Goal: Information Seeking & Learning: Learn about a topic

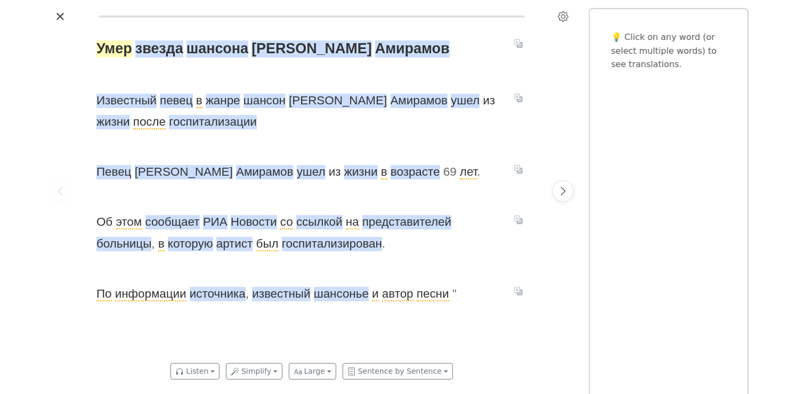
click at [123, 50] on span "Умер" at bounding box center [114, 48] width 36 height 17
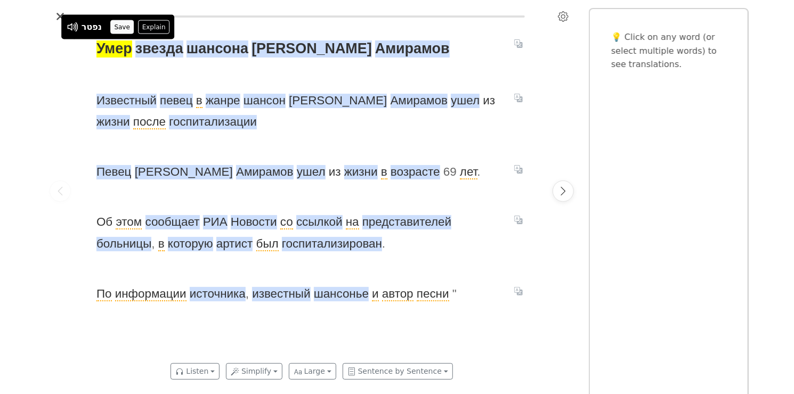
click at [123, 23] on button "Save" at bounding box center [121, 27] width 23 height 14
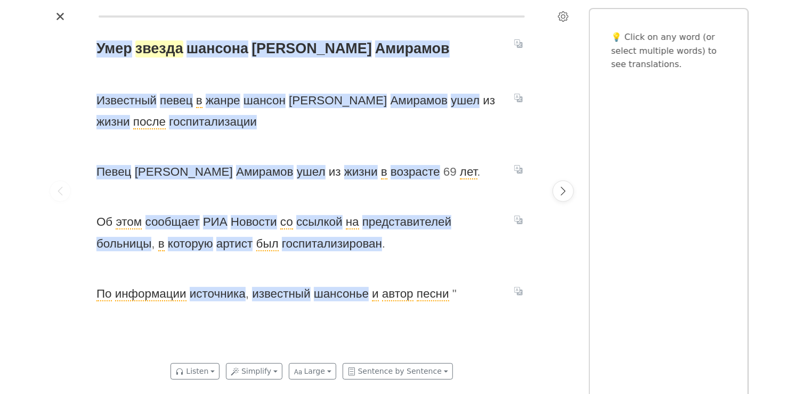
click at [162, 55] on span "звезда" at bounding box center [159, 48] width 48 height 17
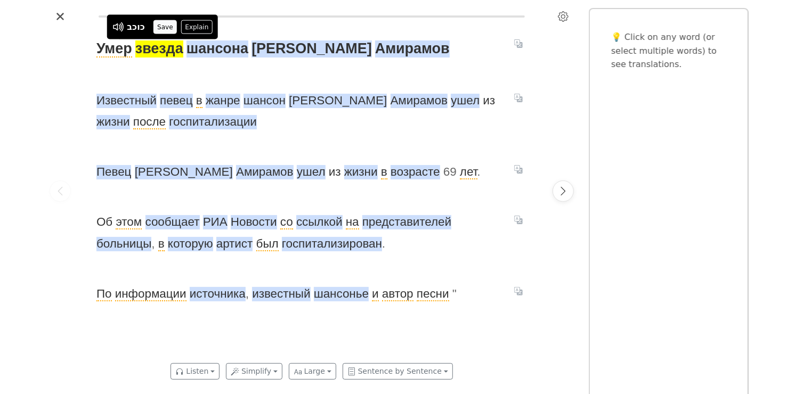
click at [165, 28] on button "Save" at bounding box center [164, 27] width 23 height 14
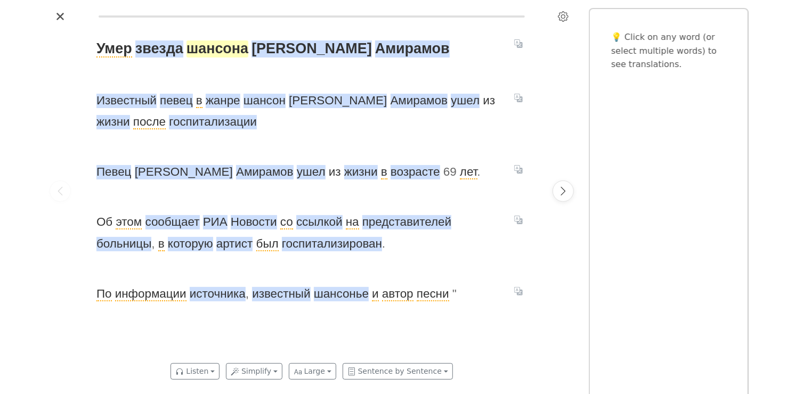
click at [213, 54] on span "шансона" at bounding box center [217, 48] width 62 height 17
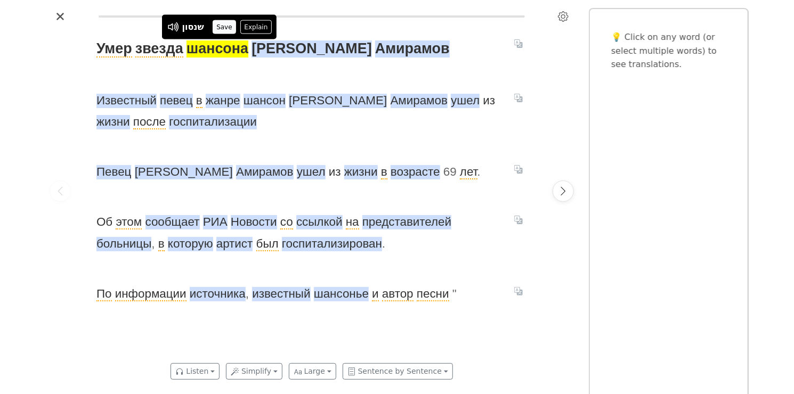
click at [227, 29] on button "Save" at bounding box center [224, 27] width 23 height 14
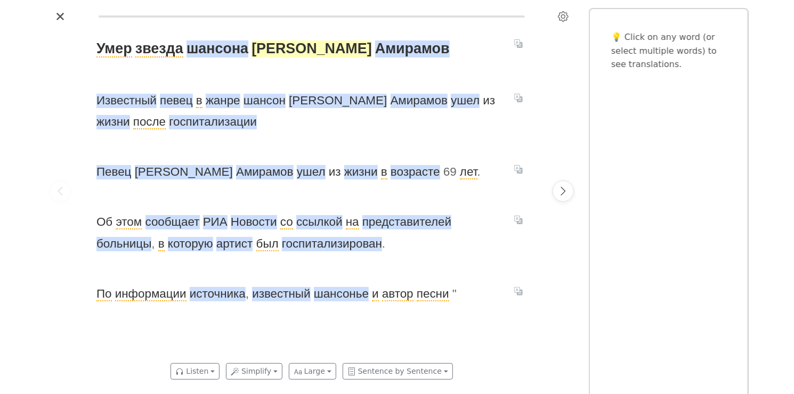
click at [269, 51] on span "[PERSON_NAME]" at bounding box center [311, 48] width 120 height 17
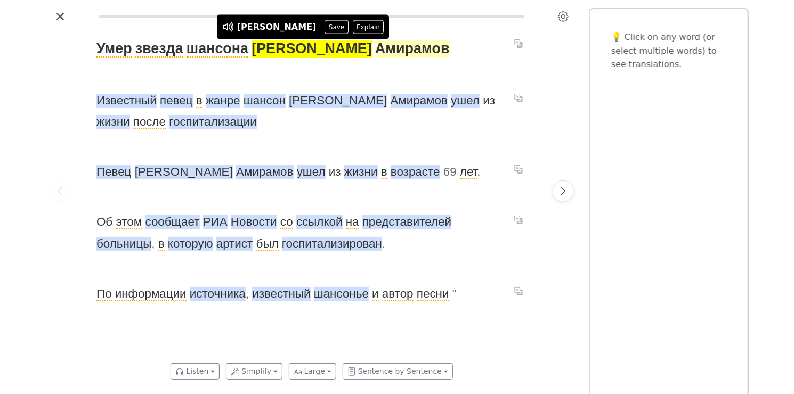
click at [375, 47] on span "Амирамов" at bounding box center [412, 48] width 75 height 17
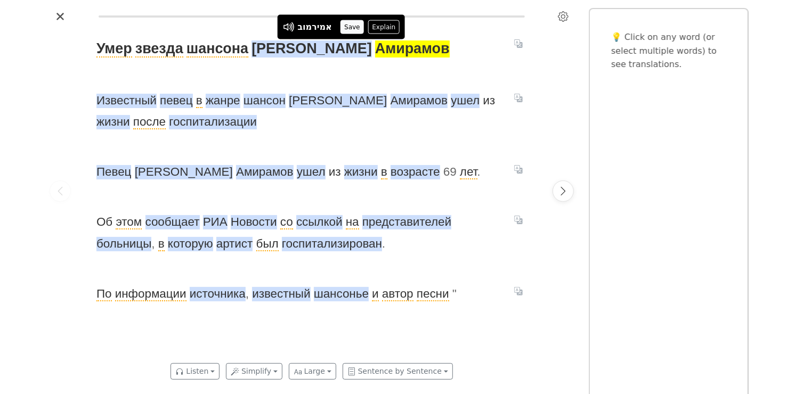
click at [350, 27] on button "Save" at bounding box center [351, 27] width 23 height 14
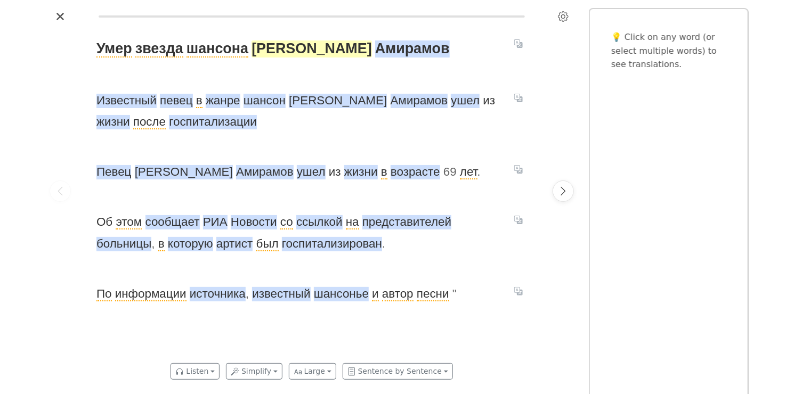
click at [278, 51] on span "[PERSON_NAME]" at bounding box center [311, 48] width 120 height 17
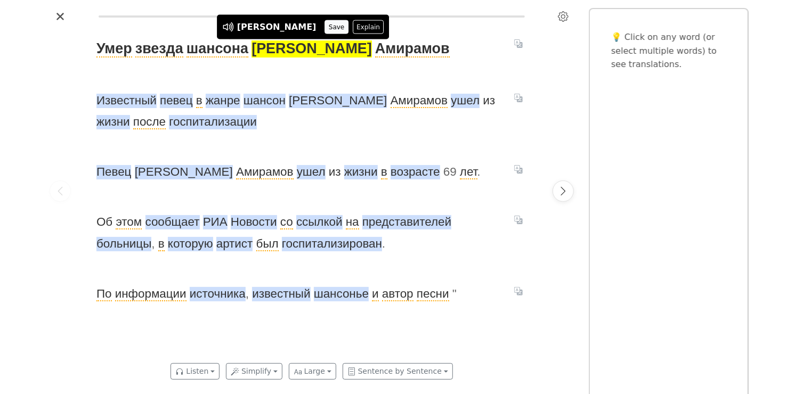
click at [325, 26] on button "Save" at bounding box center [336, 27] width 23 height 14
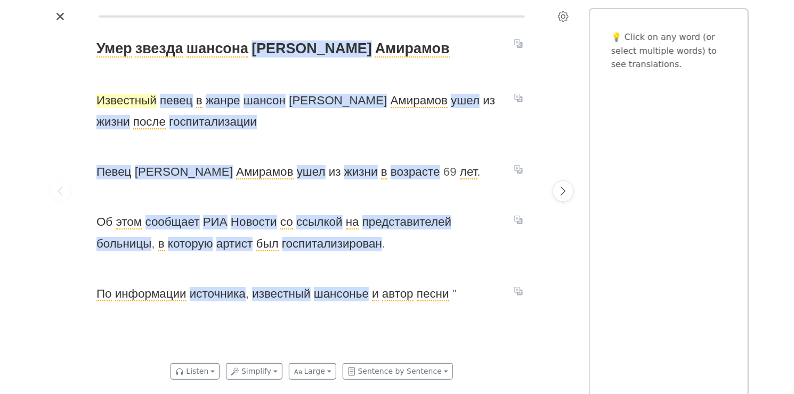
click at [121, 98] on span "Известный" at bounding box center [126, 101] width 60 height 14
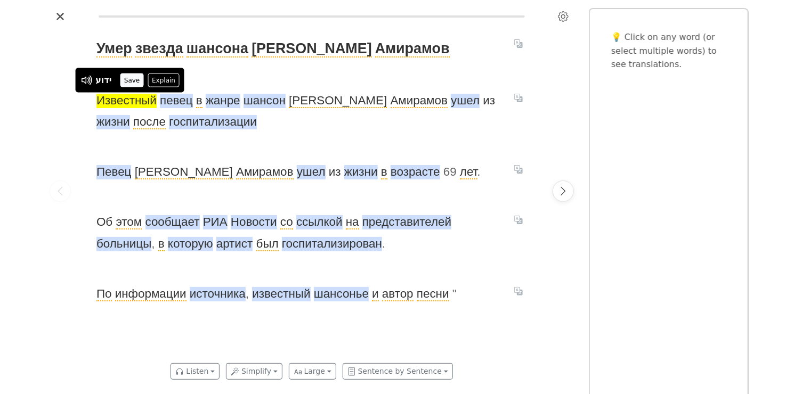
click at [129, 85] on button "Save" at bounding box center [131, 81] width 23 height 14
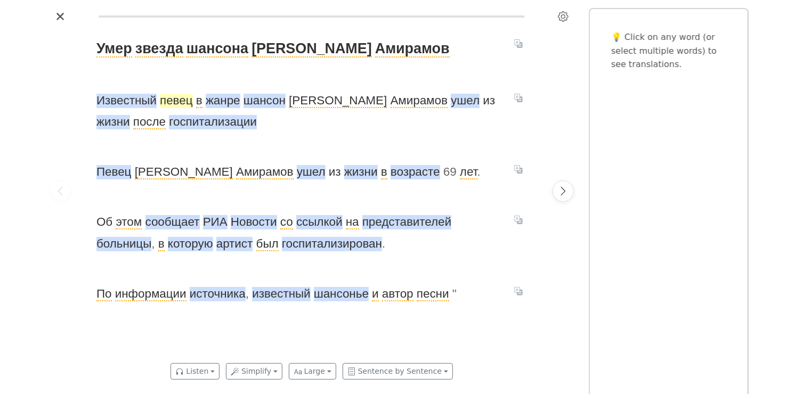
click at [182, 102] on span "певец" at bounding box center [176, 101] width 33 height 14
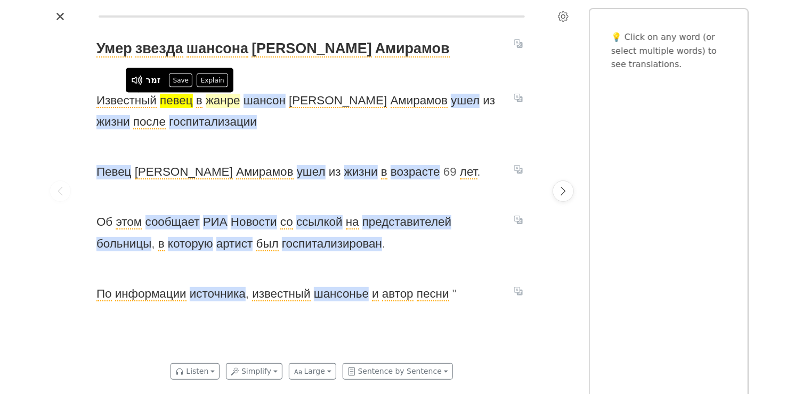
click at [227, 99] on span "жанре" at bounding box center [223, 101] width 35 height 14
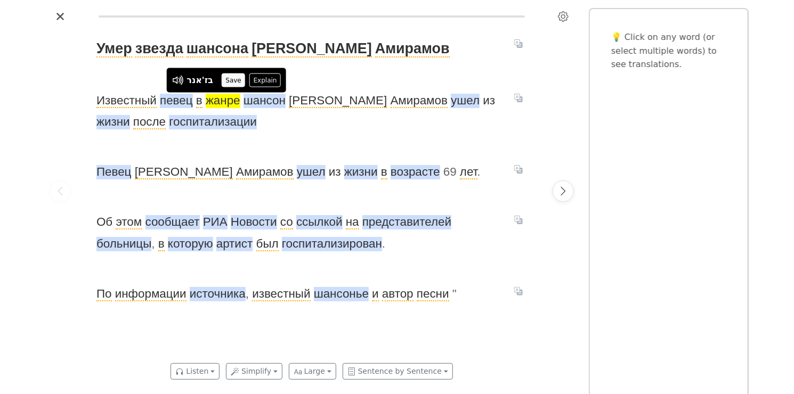
click at [231, 85] on button "Save" at bounding box center [233, 81] width 23 height 14
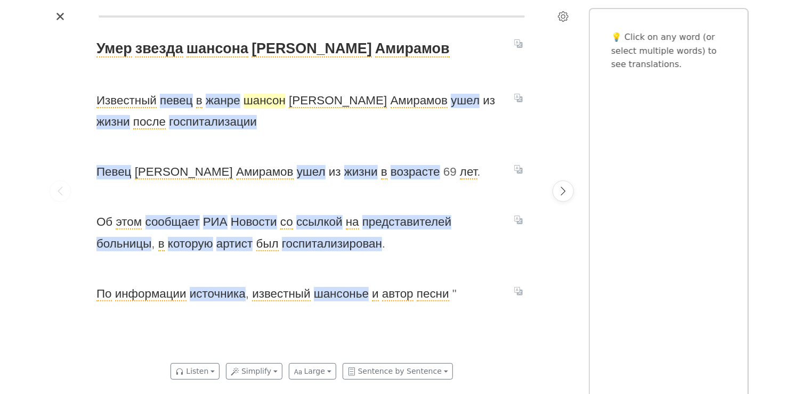
click at [272, 103] on span "шансон" at bounding box center [264, 101] width 42 height 14
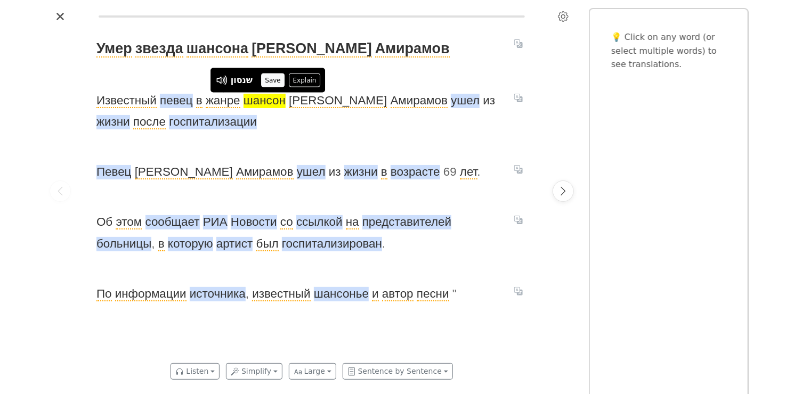
click at [267, 83] on button "Save" at bounding box center [272, 81] width 23 height 14
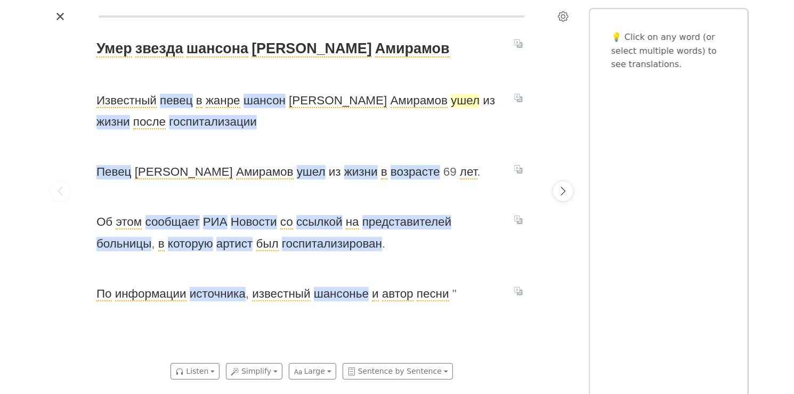
click at [451, 101] on span "ушел" at bounding box center [465, 101] width 29 height 14
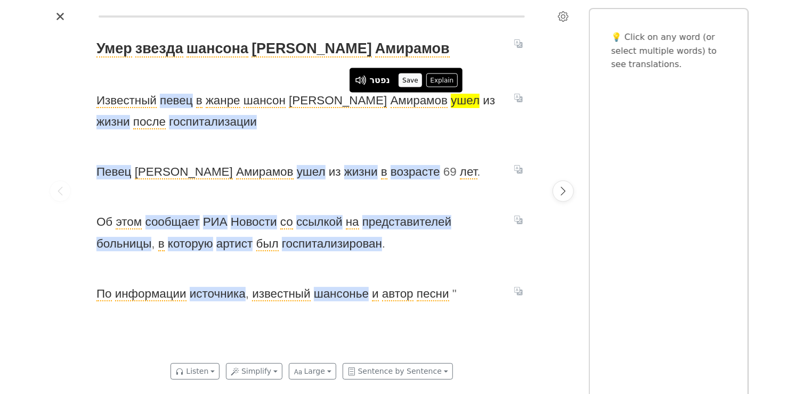
click at [410, 78] on button "Save" at bounding box center [409, 81] width 23 height 14
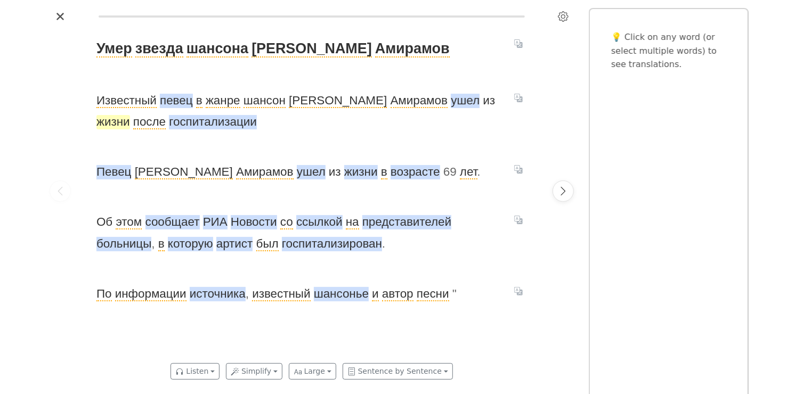
click at [130, 115] on span "жизни" at bounding box center [113, 122] width 34 height 14
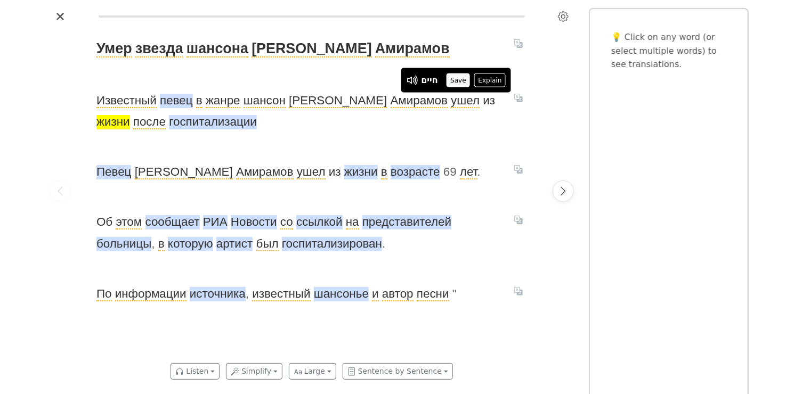
click at [459, 78] on button "Save" at bounding box center [457, 81] width 23 height 14
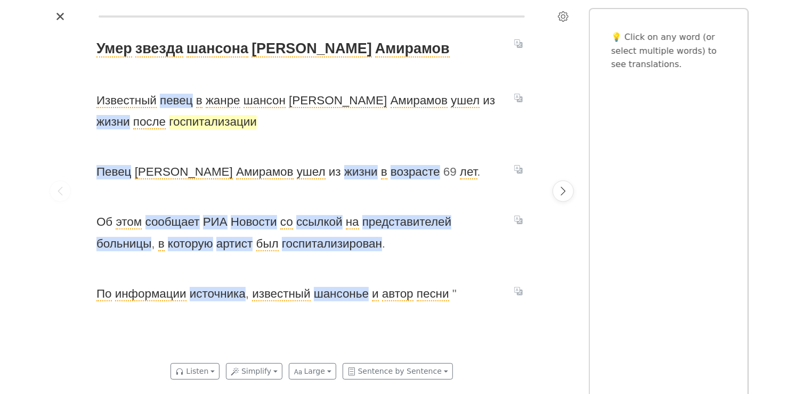
click at [183, 124] on span "госпитализации" at bounding box center [213, 122] width 88 height 14
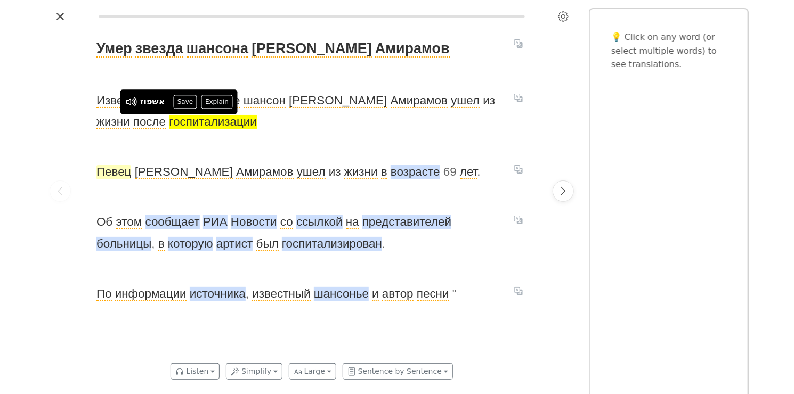
click at [114, 170] on span "Певец" at bounding box center [113, 172] width 35 height 14
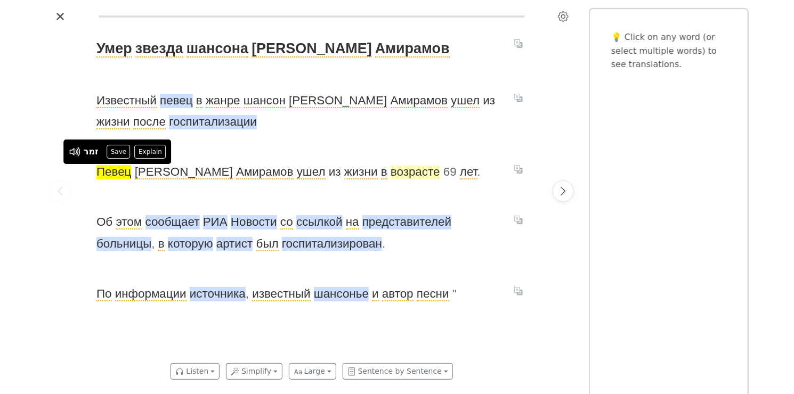
click at [390, 174] on span "возрасте" at bounding box center [415, 172] width 50 height 14
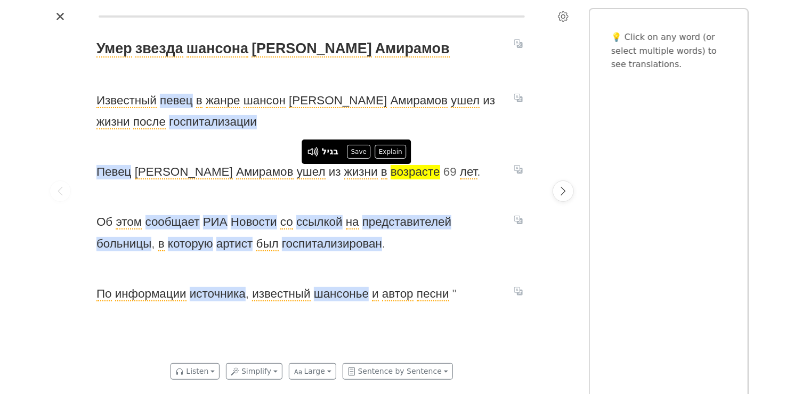
click at [110, 164] on span "[PERSON_NAME] [PERSON_NAME] ушел из жизни в возрасте 69 лет ." at bounding box center [298, 171] width 405 height 21
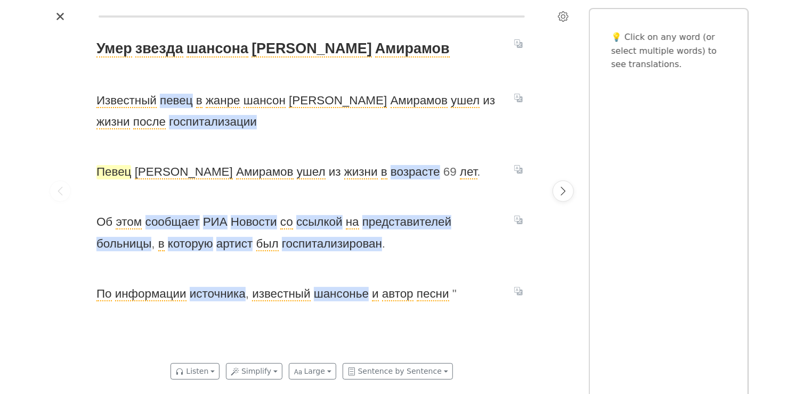
click at [112, 175] on span "Певец" at bounding box center [113, 172] width 35 height 14
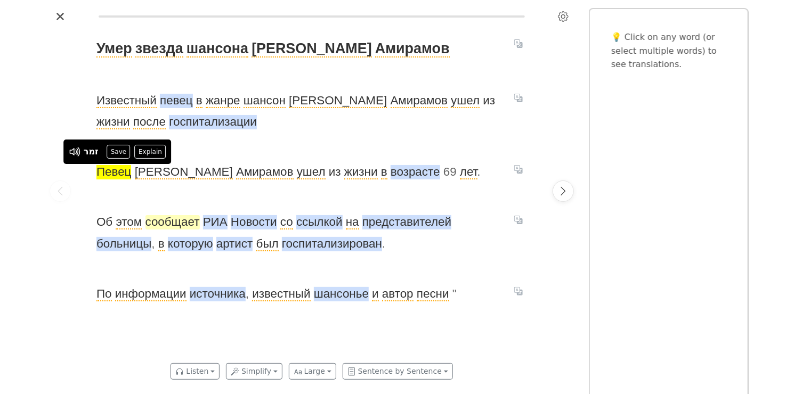
click at [180, 222] on span "сообщает" at bounding box center [172, 222] width 54 height 14
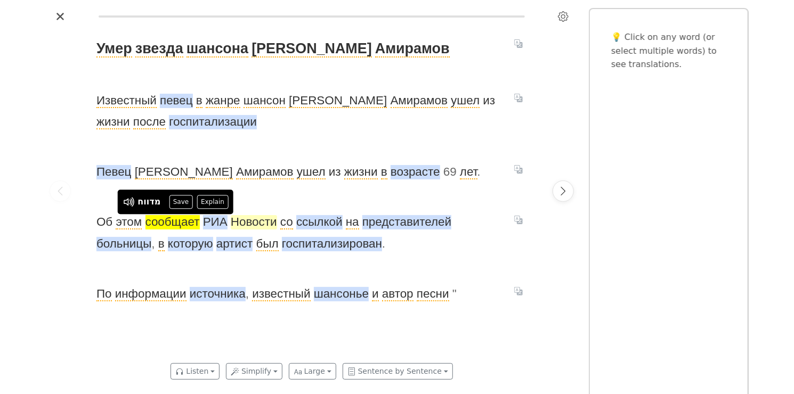
click at [246, 221] on span "Новости" at bounding box center [254, 222] width 46 height 14
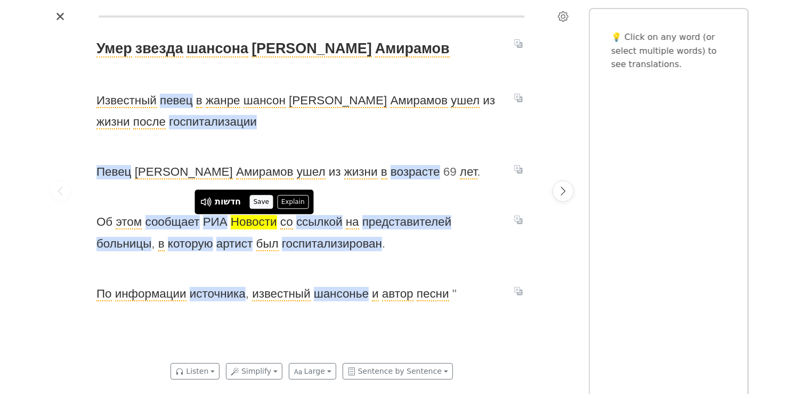
click at [260, 205] on button "Save" at bounding box center [260, 202] width 23 height 14
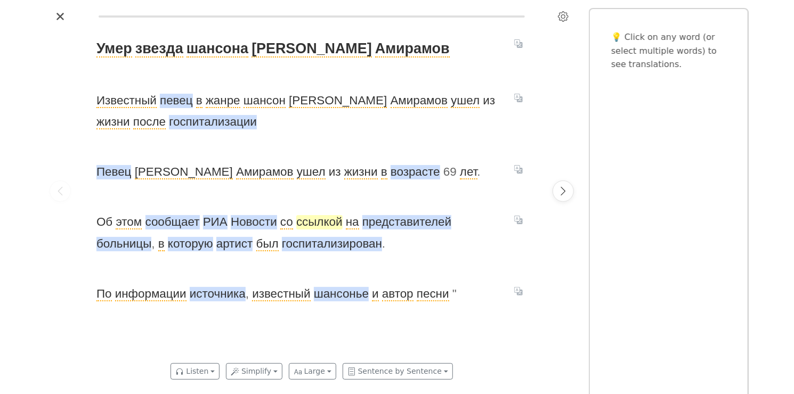
click at [323, 226] on span "ссылкой" at bounding box center [319, 222] width 46 height 14
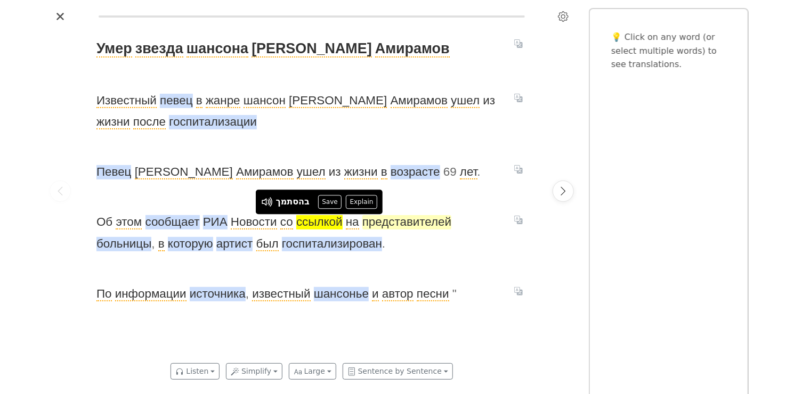
click at [395, 224] on span "представителей" at bounding box center [406, 222] width 89 height 14
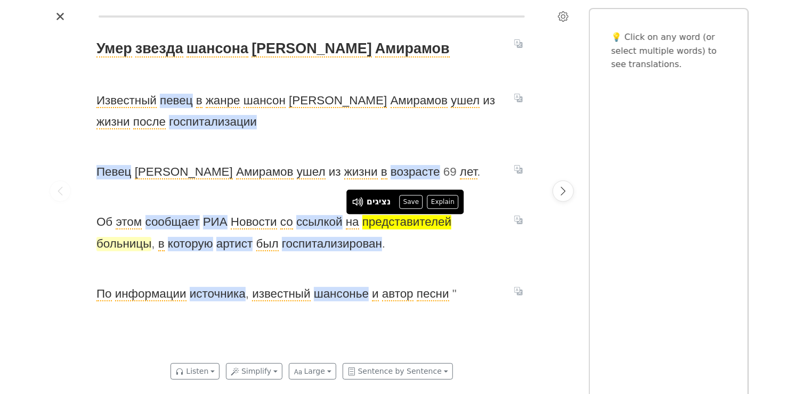
click at [125, 243] on span "больницы" at bounding box center [123, 244] width 55 height 14
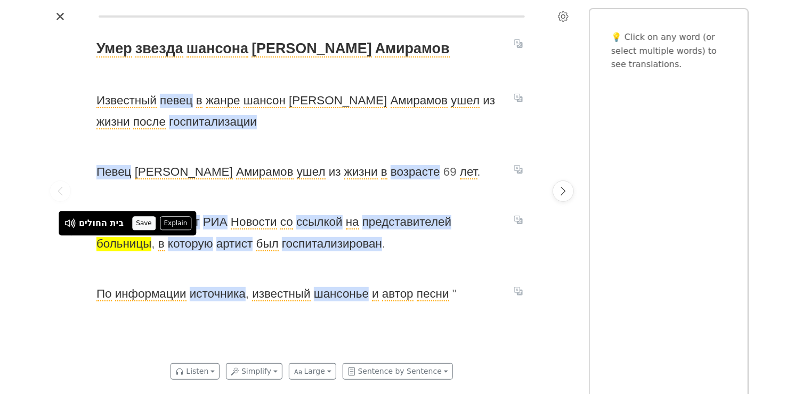
click at [140, 224] on button "Save" at bounding box center [143, 223] width 23 height 14
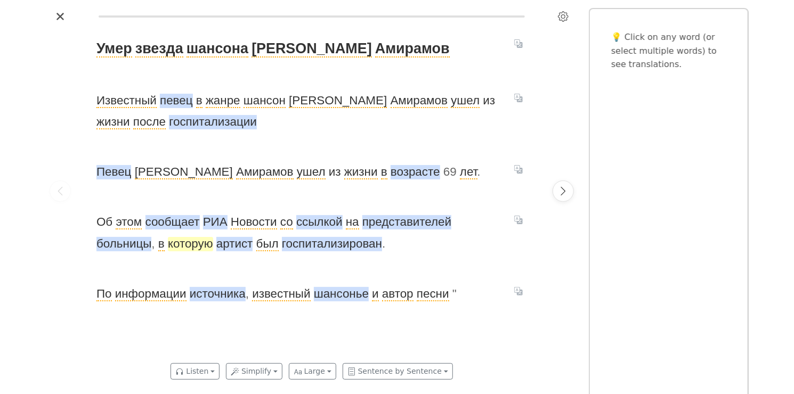
click at [197, 245] on span "которую" at bounding box center [190, 244] width 45 height 14
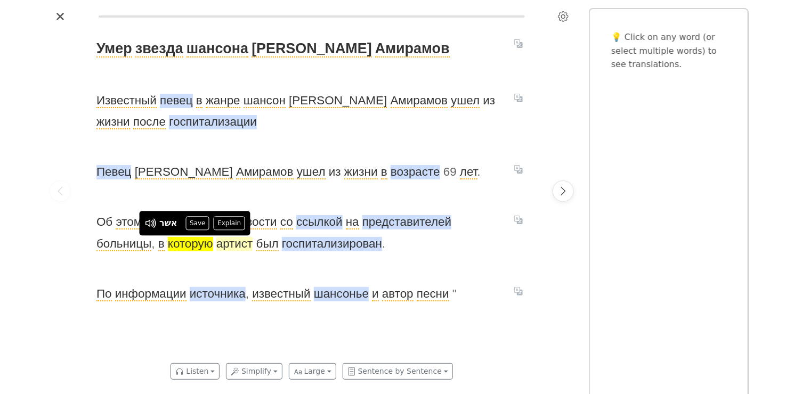
click at [247, 243] on span "артист" at bounding box center [234, 244] width 37 height 14
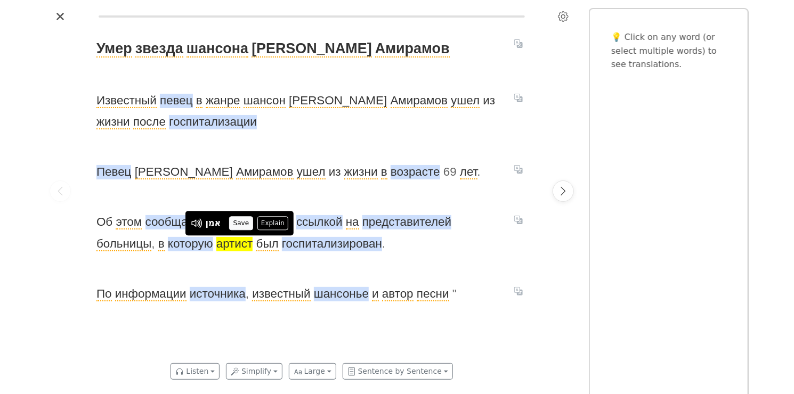
click at [242, 224] on button "Save" at bounding box center [240, 223] width 23 height 14
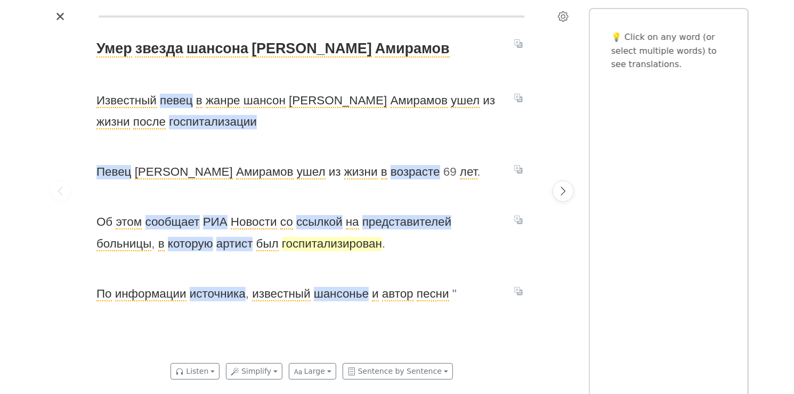
click at [314, 245] on span "госпитализирован" at bounding box center [332, 244] width 100 height 14
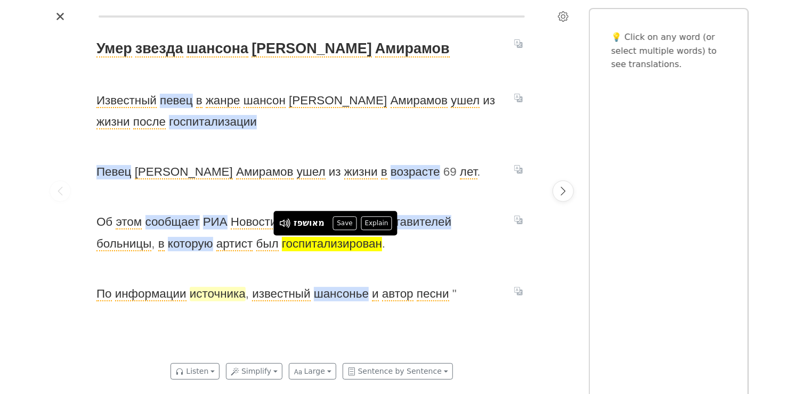
click at [231, 292] on span "источника" at bounding box center [218, 294] width 56 height 14
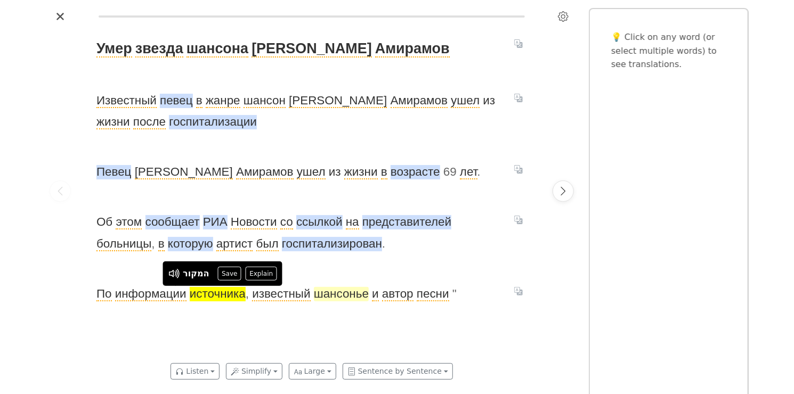
click at [331, 297] on span "шансонье" at bounding box center [341, 294] width 55 height 14
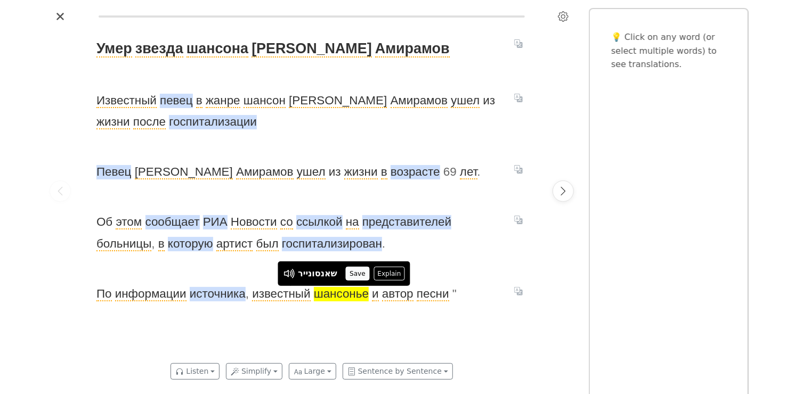
click at [358, 275] on button "Save" at bounding box center [357, 274] width 23 height 14
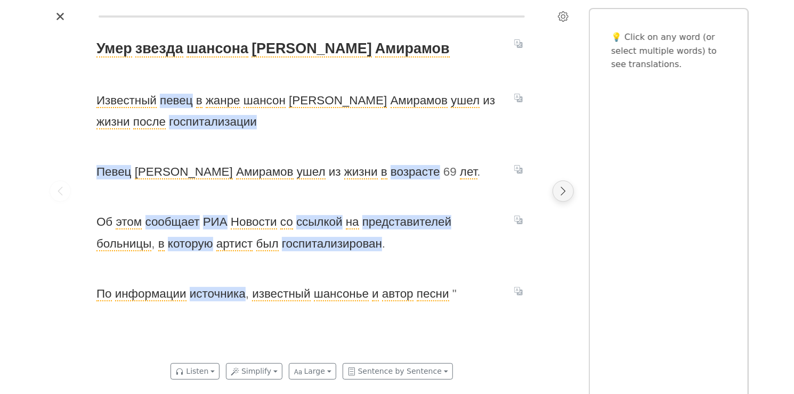
click at [566, 190] on icon "Next page" at bounding box center [563, 191] width 11 height 11
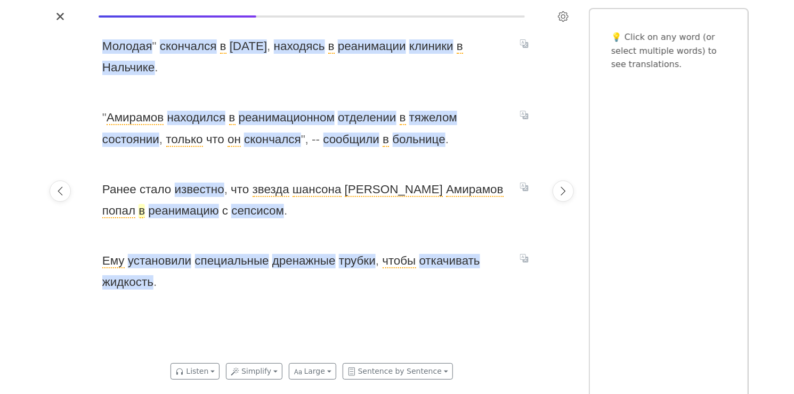
scroll to position [0, 452]
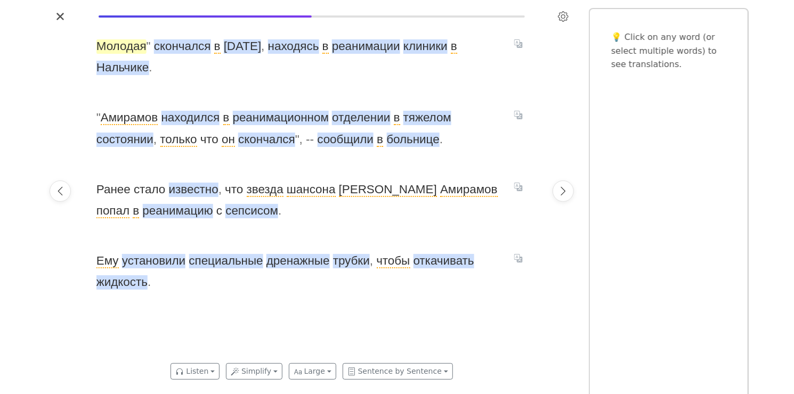
click at [124, 44] on span "Молодая" at bounding box center [121, 46] width 50 height 14
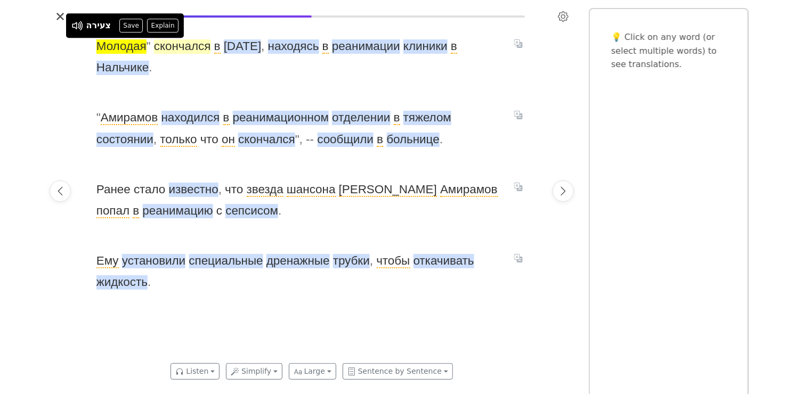
click at [187, 47] on span "скончался" at bounding box center [182, 46] width 57 height 14
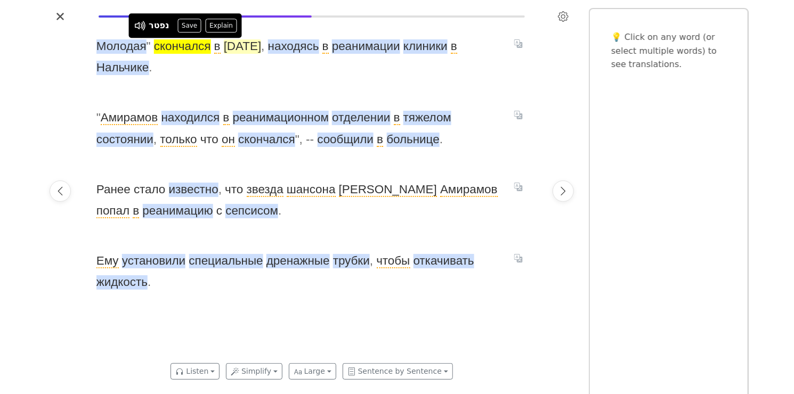
click at [245, 48] on span "[DATE]" at bounding box center [243, 46] width 38 height 14
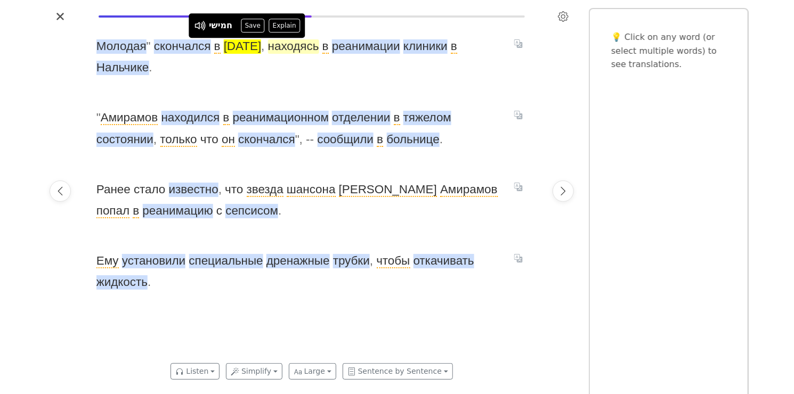
click at [293, 49] on span "находясь" at bounding box center [293, 46] width 51 height 14
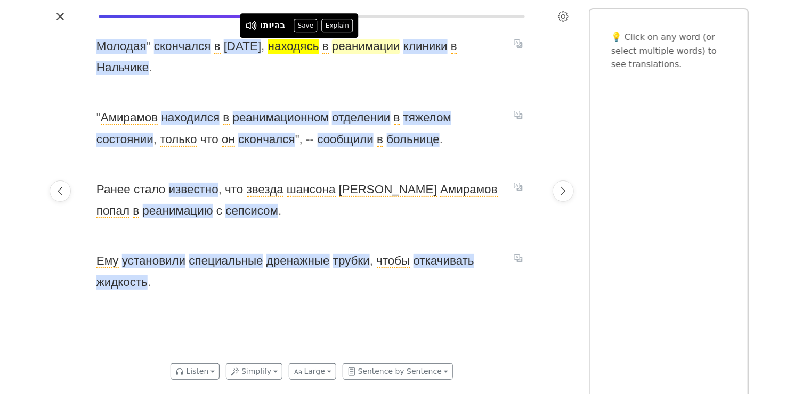
click at [360, 48] on span "реанимации" at bounding box center [366, 46] width 68 height 14
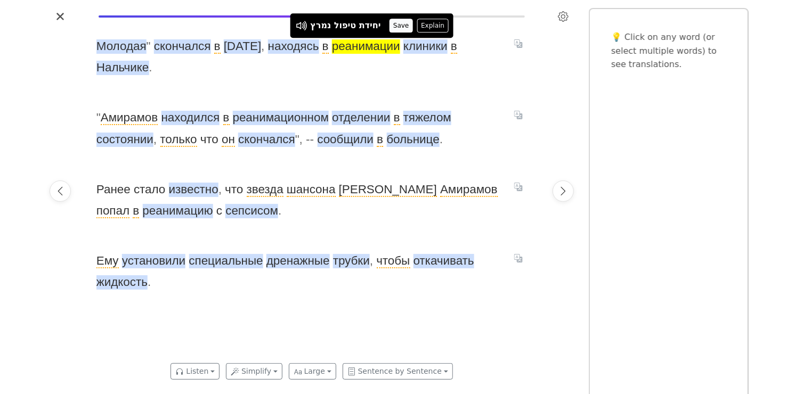
click at [397, 21] on button "Save" at bounding box center [400, 26] width 23 height 14
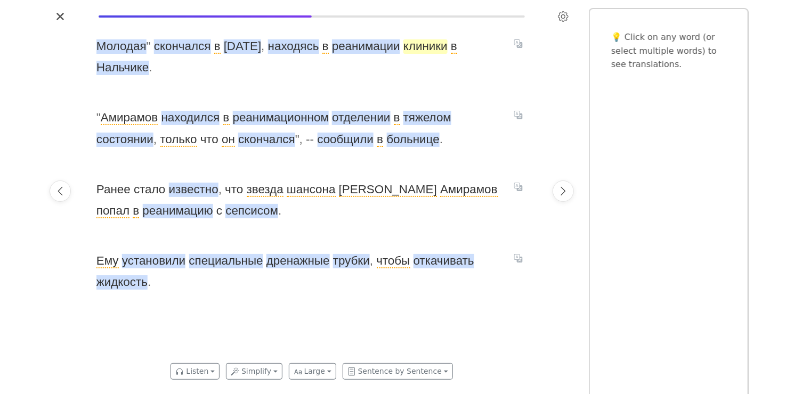
click at [431, 49] on span "клиники" at bounding box center [425, 46] width 44 height 14
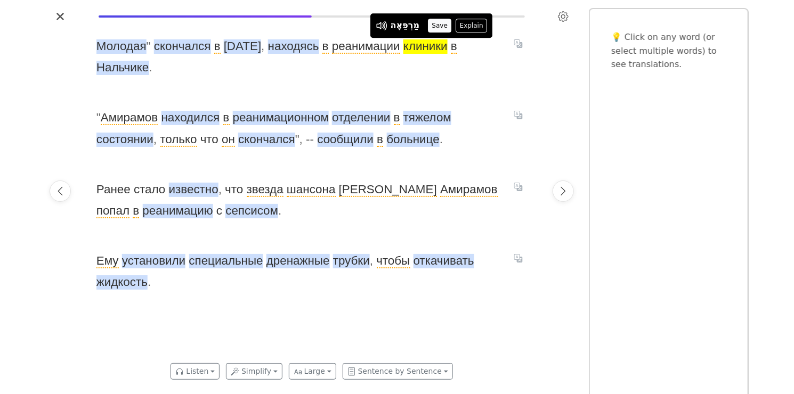
click at [440, 27] on button "Save" at bounding box center [439, 26] width 23 height 14
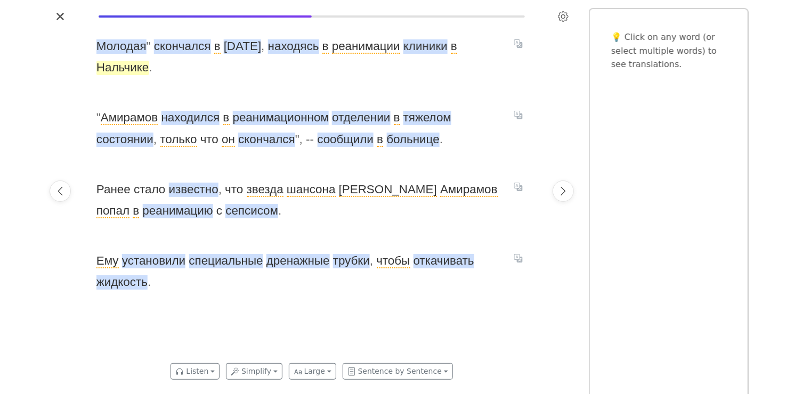
click at [129, 73] on span "Нальчике" at bounding box center [122, 68] width 53 height 14
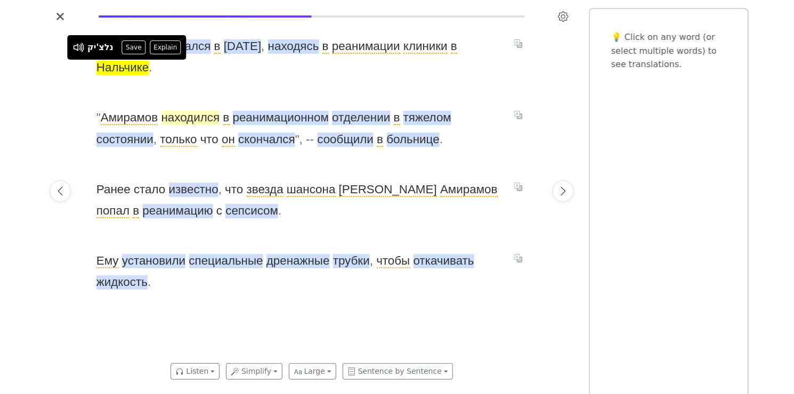
click at [199, 116] on span "находился" at bounding box center [190, 118] width 59 height 14
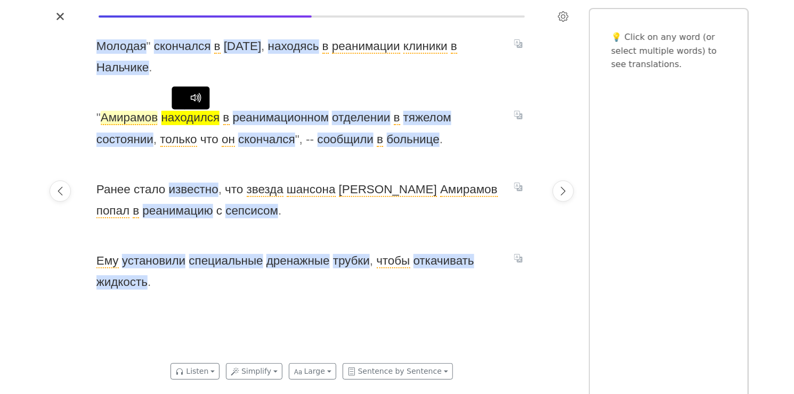
click at [123, 119] on span "Амирамов" at bounding box center [129, 118] width 57 height 14
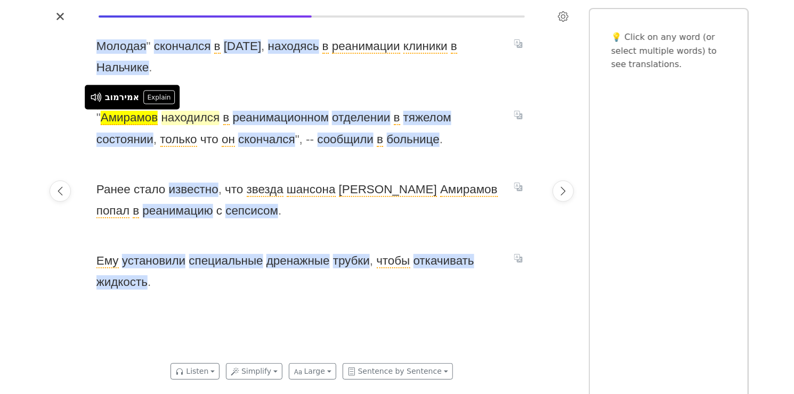
click at [191, 123] on span "находился" at bounding box center [190, 118] width 59 height 14
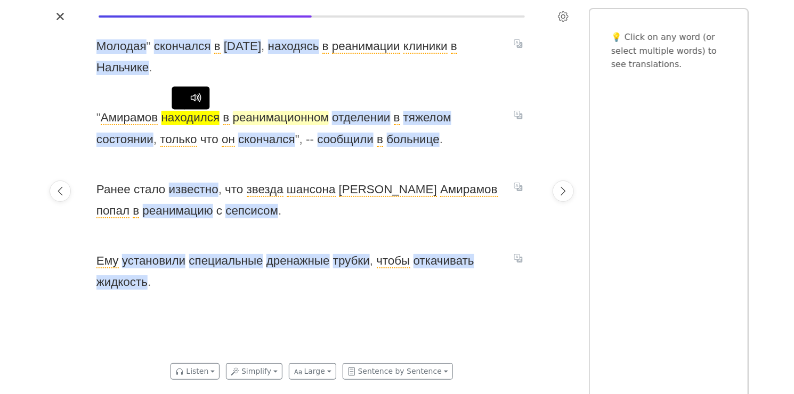
click at [284, 120] on span "реанимационном" at bounding box center [281, 118] width 96 height 14
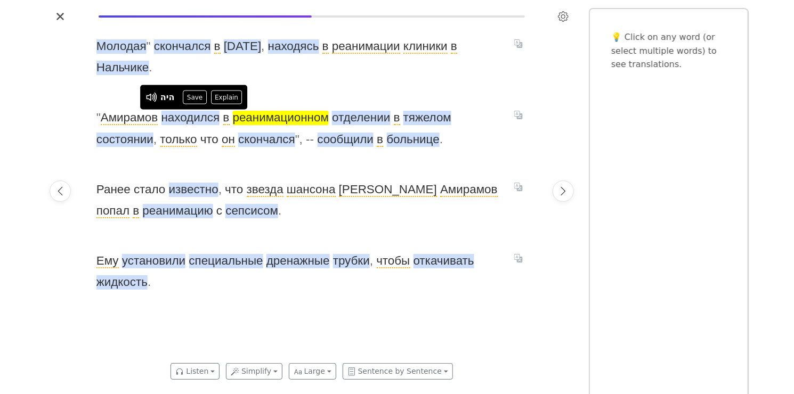
click at [280, 113] on span "реанимационном" at bounding box center [281, 118] width 96 height 14
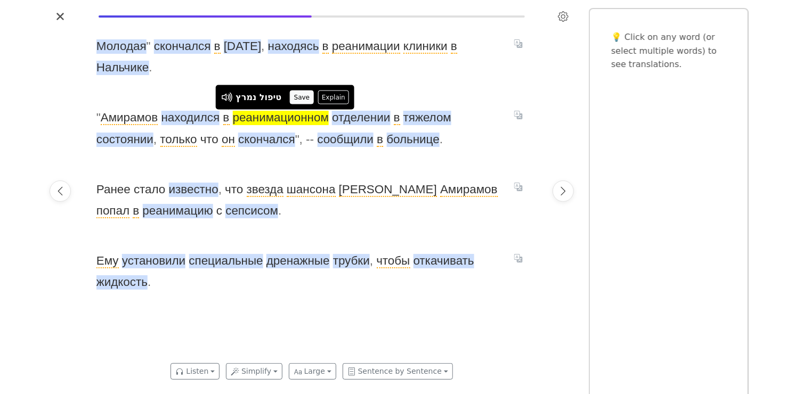
click at [296, 101] on button "Save" at bounding box center [301, 98] width 23 height 14
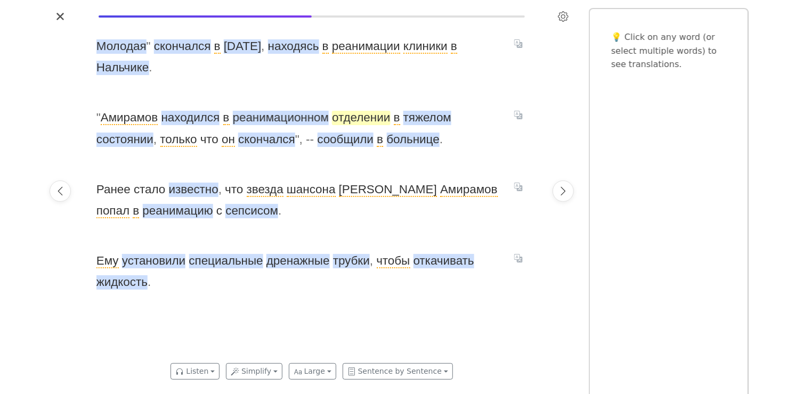
click at [365, 119] on span "отделении" at bounding box center [361, 118] width 58 height 14
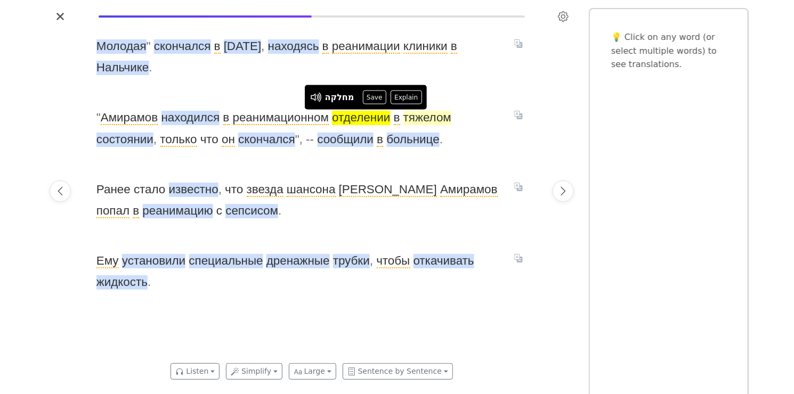
click at [417, 121] on span "тяжелом" at bounding box center [427, 118] width 48 height 14
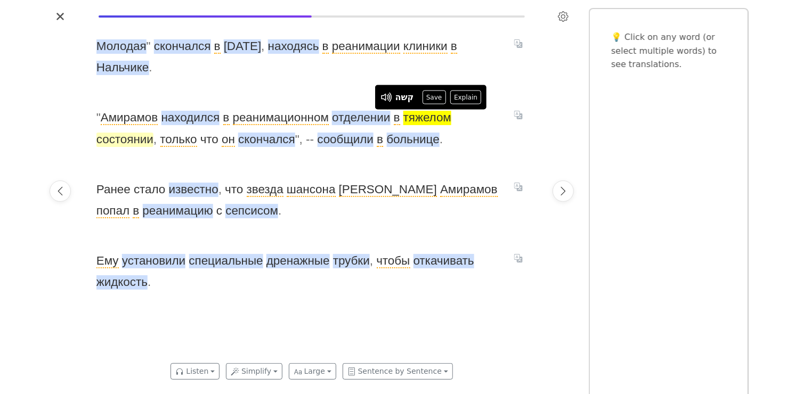
click at [137, 135] on span "состоянии" at bounding box center [124, 140] width 57 height 14
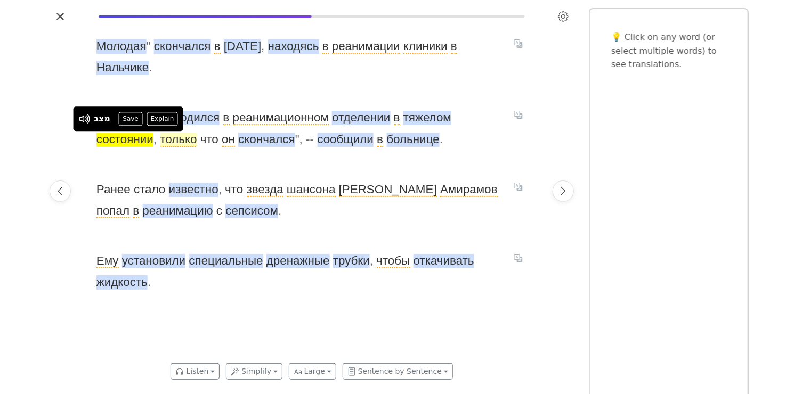
click at [184, 144] on span "только" at bounding box center [178, 140] width 37 height 14
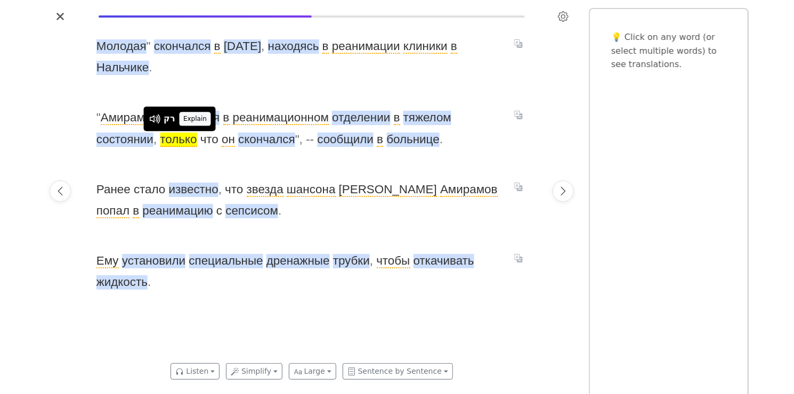
click at [193, 120] on button "Explain" at bounding box center [195, 119] width 31 height 14
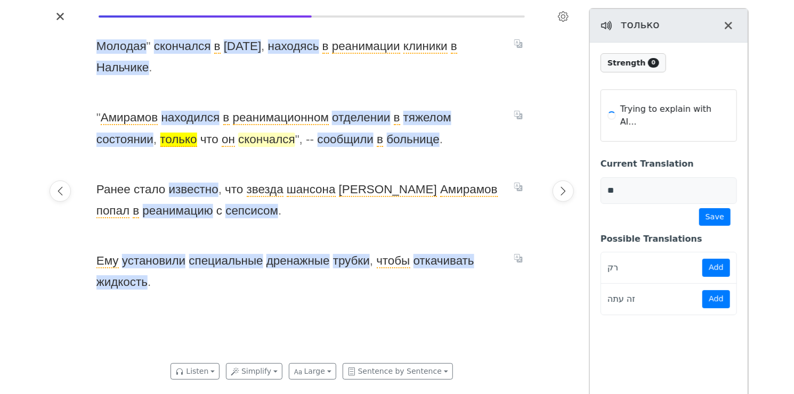
click at [261, 142] on span "скончался" at bounding box center [266, 140] width 57 height 14
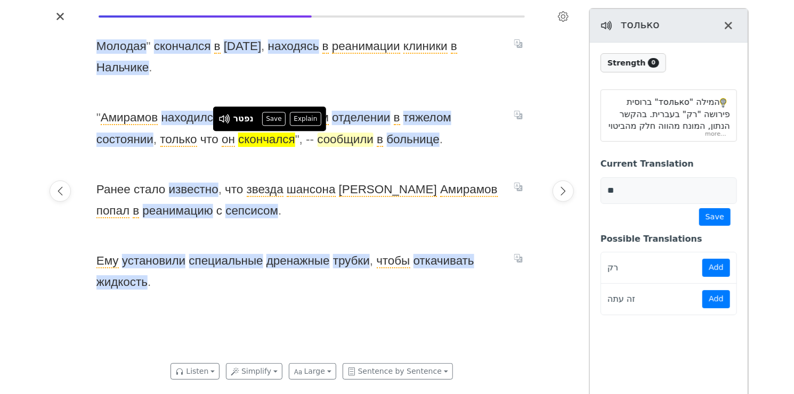
click at [338, 143] on span "сообщили" at bounding box center [345, 140] width 56 height 14
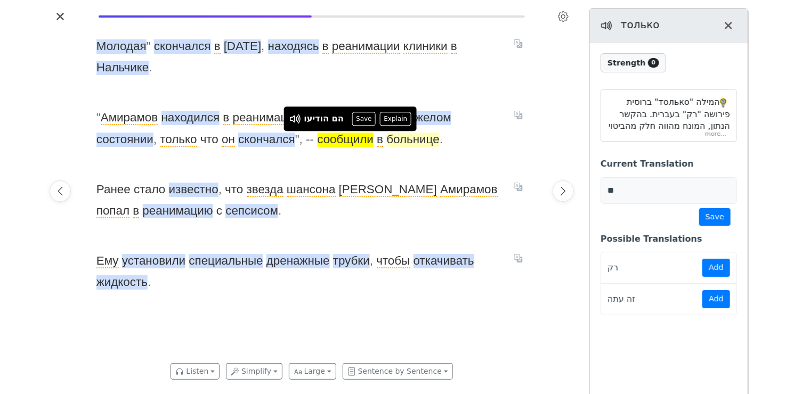
drag, startPoint x: 338, startPoint y: 143, endPoint x: 418, endPoint y: 144, distance: 79.9
click at [418, 144] on span "больнице" at bounding box center [413, 140] width 53 height 14
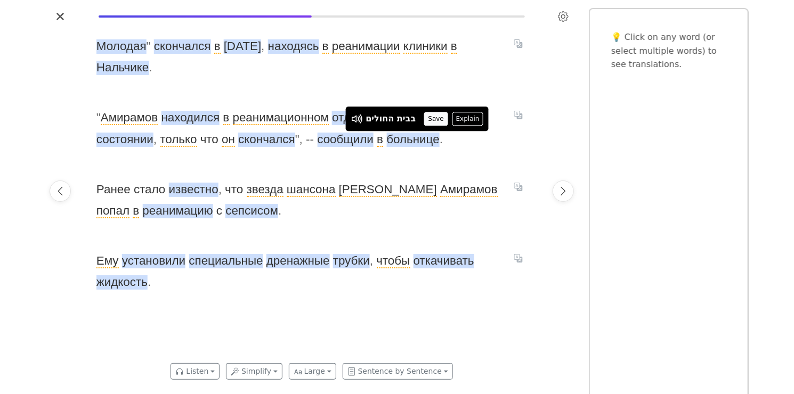
click at [433, 118] on button "Save" at bounding box center [435, 119] width 23 height 14
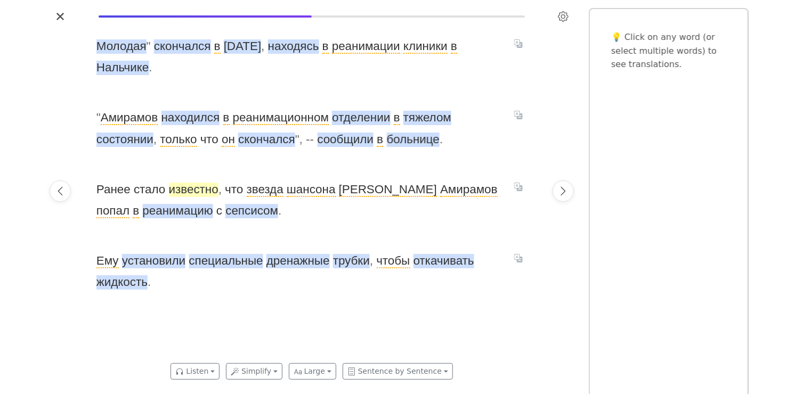
click at [200, 188] on span "известно" at bounding box center [194, 190] width 50 height 14
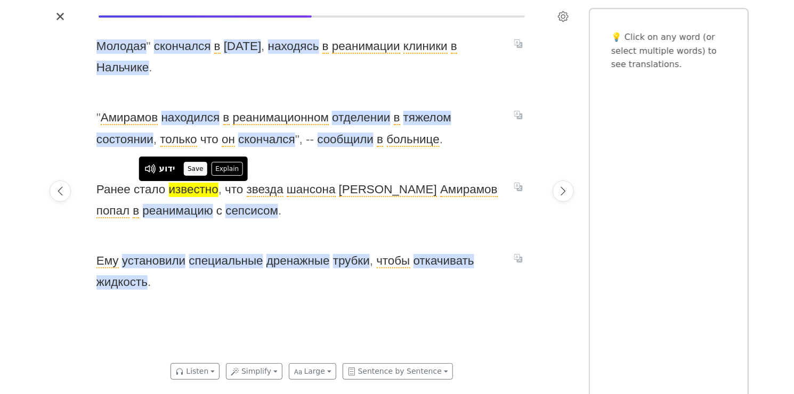
click at [194, 168] on button "Save" at bounding box center [195, 169] width 23 height 14
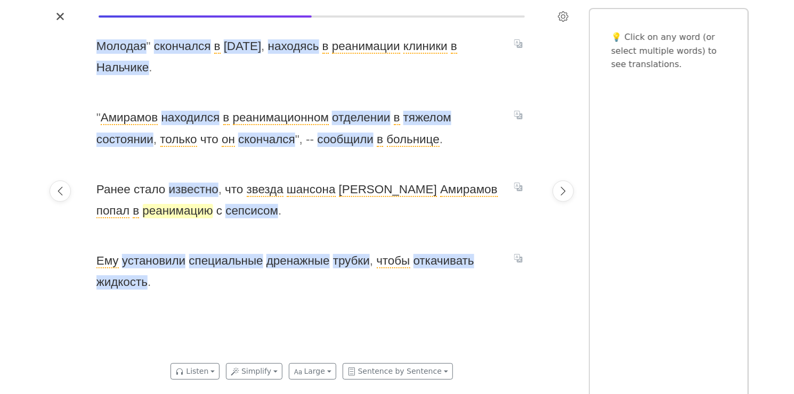
click at [145, 215] on span "реанимацию" at bounding box center [178, 211] width 70 height 14
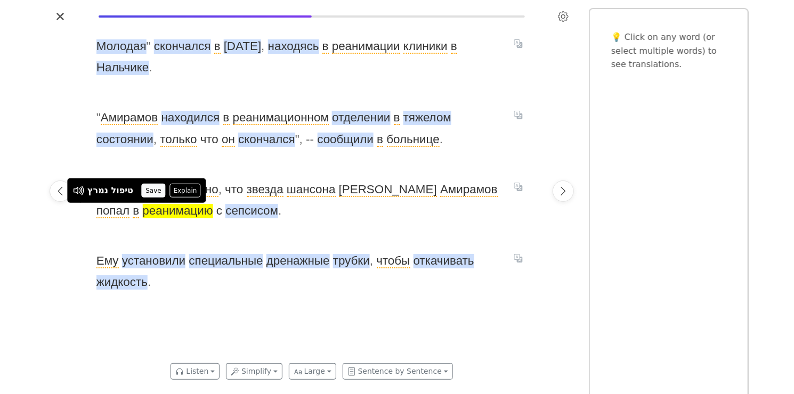
click at [150, 188] on button "Save" at bounding box center [153, 191] width 23 height 14
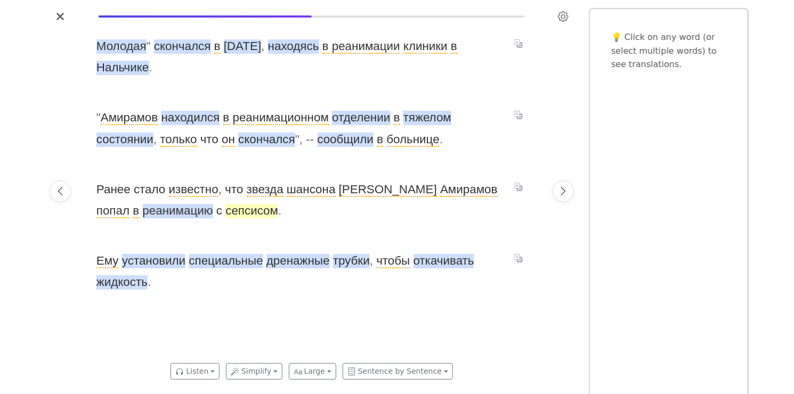
click at [225, 217] on span "сепсисом" at bounding box center [251, 211] width 53 height 14
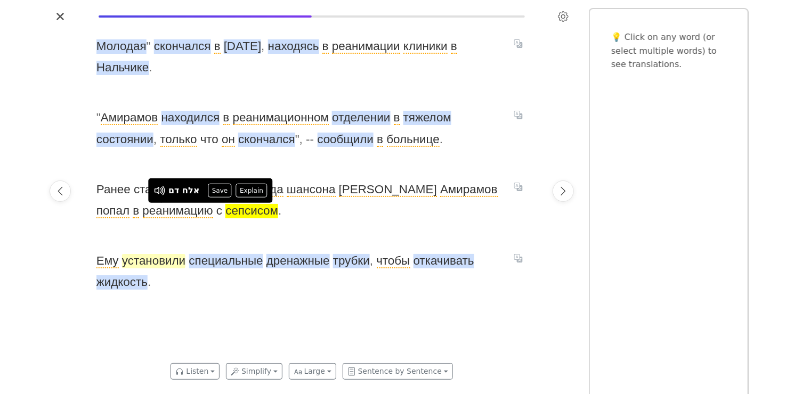
click at [162, 263] on span "установили" at bounding box center [153, 261] width 63 height 14
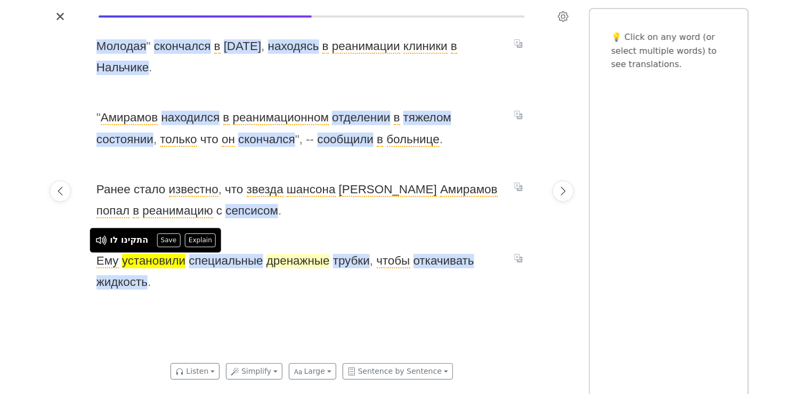
click at [293, 263] on span "дренажные" at bounding box center [297, 261] width 63 height 14
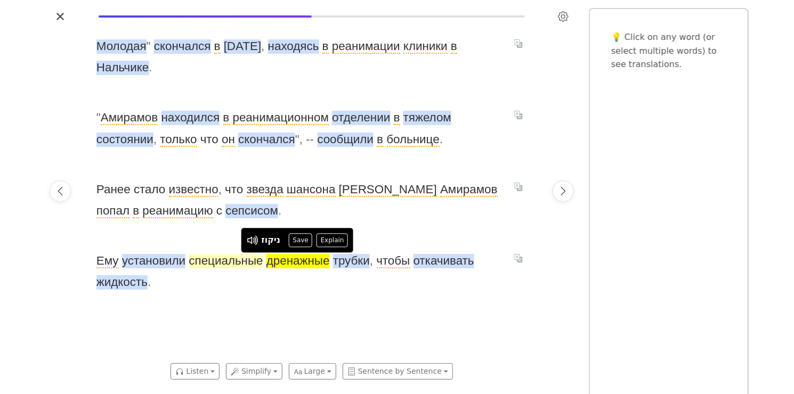
click at [231, 263] on span "специальные" at bounding box center [226, 261] width 74 height 14
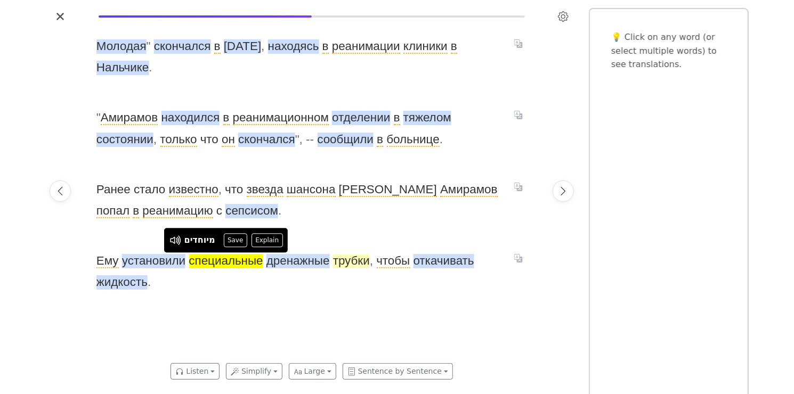
click at [349, 264] on span "трубки" at bounding box center [351, 261] width 37 height 14
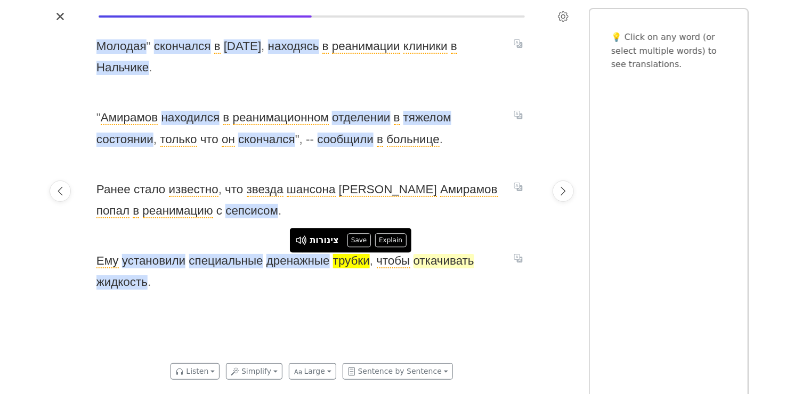
click at [459, 256] on span "откачивать" at bounding box center [443, 261] width 61 height 14
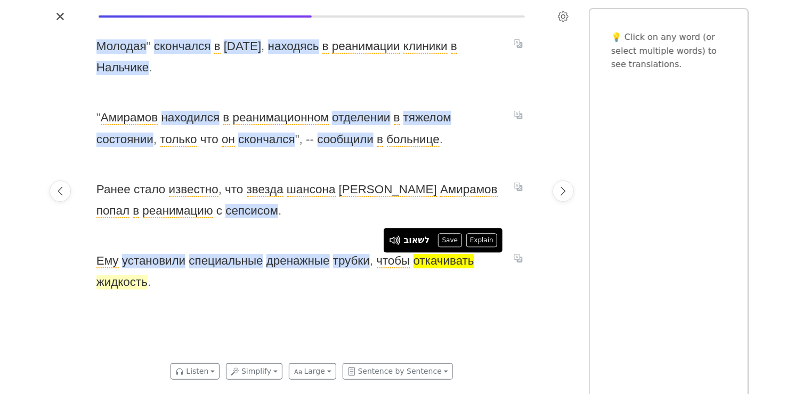
click at [129, 290] on span "жидкость" at bounding box center [121, 282] width 51 height 14
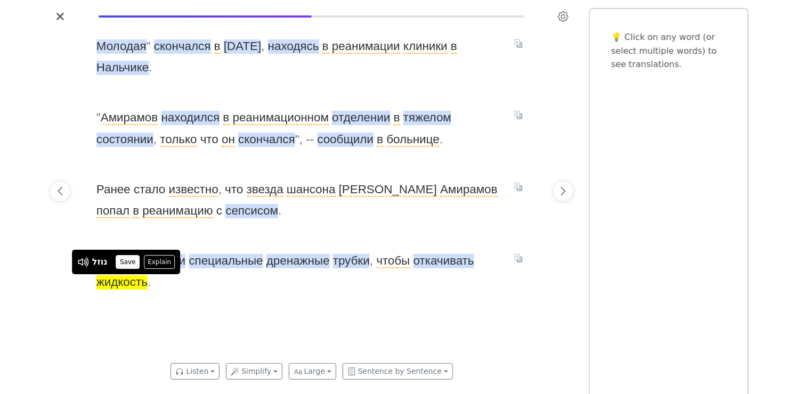
click at [131, 262] on button "Save" at bounding box center [127, 262] width 23 height 14
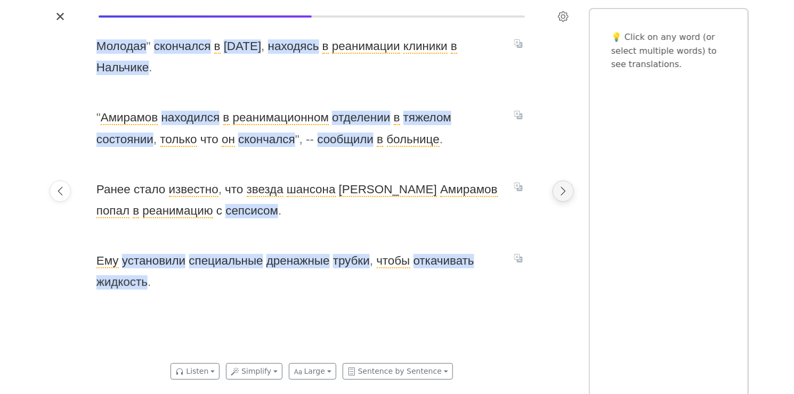
click at [562, 193] on icon "Next page" at bounding box center [563, 190] width 5 height 9
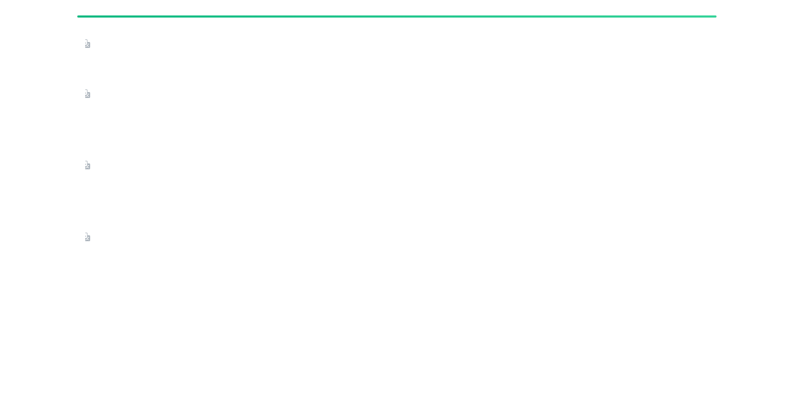
scroll to position [0, 1244]
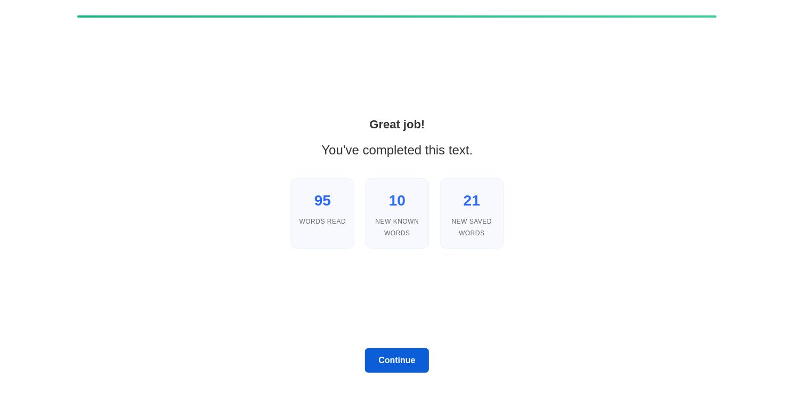
click at [399, 360] on button "Continue" at bounding box center [397, 360] width 64 height 25
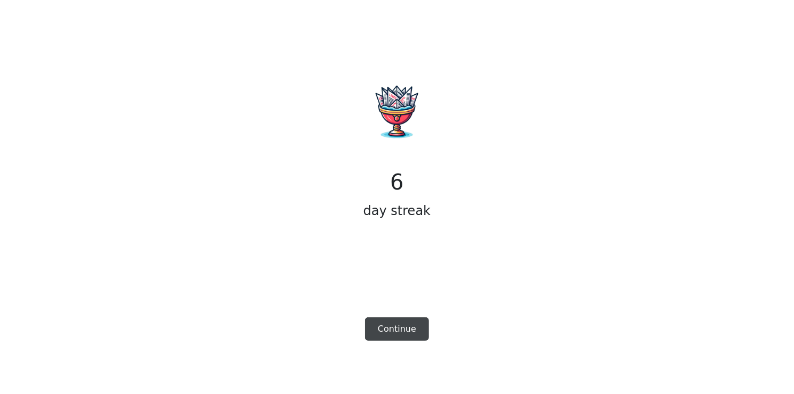
click at [409, 335] on button "Continue" at bounding box center [397, 328] width 64 height 23
